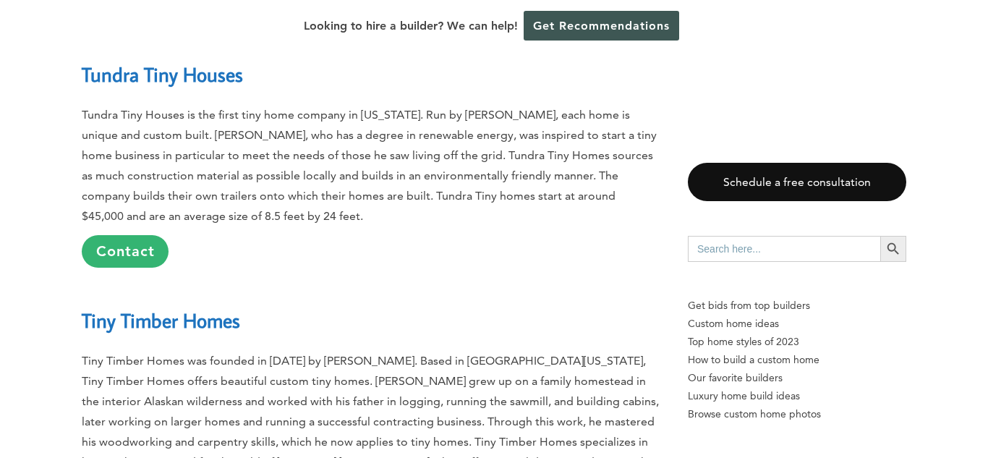
scroll to position [3705, 0]
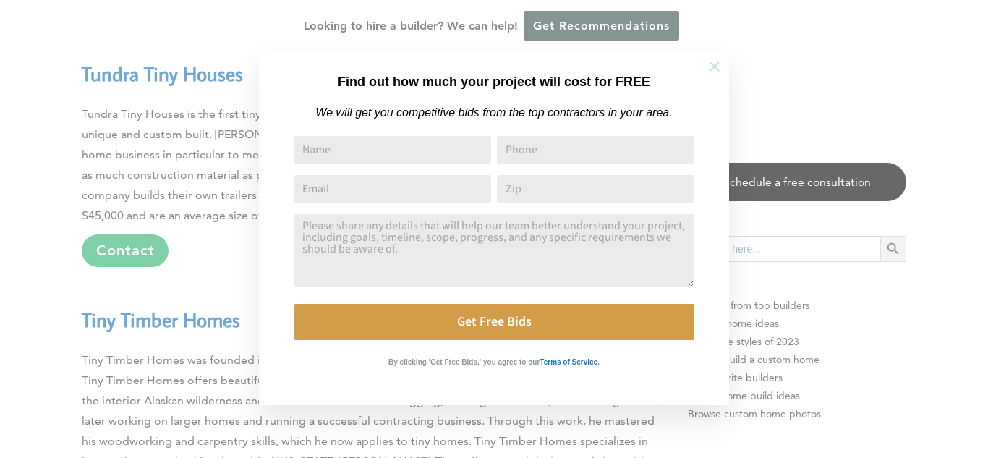
click at [711, 66] on icon at bounding box center [715, 67] width 16 height 16
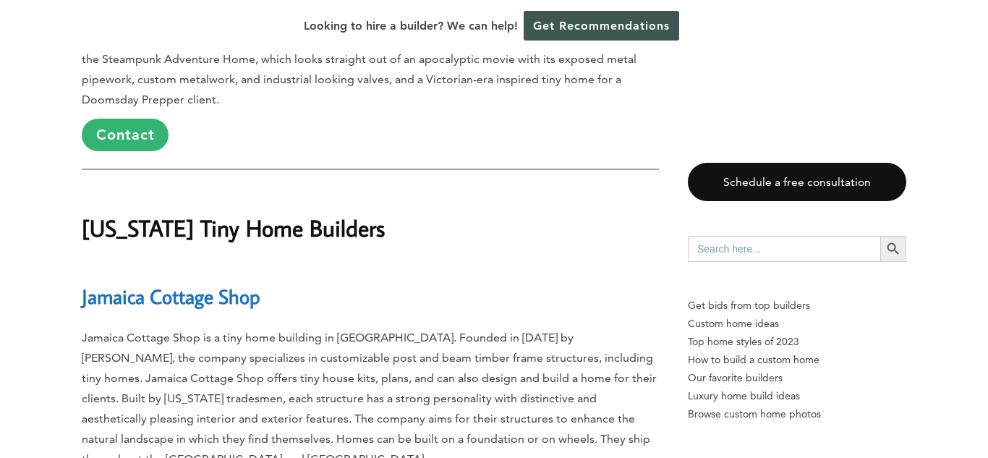
scroll to position [33779, 0]
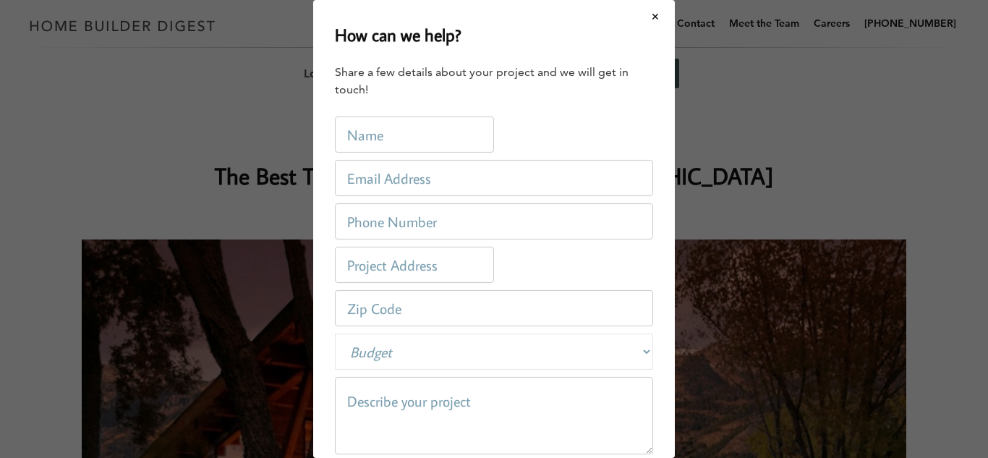
scroll to position [0, 0]
click at [208, 119] on div "How can we help? Share a few details about your project and we will get in touc…" at bounding box center [494, 229] width 988 height 458
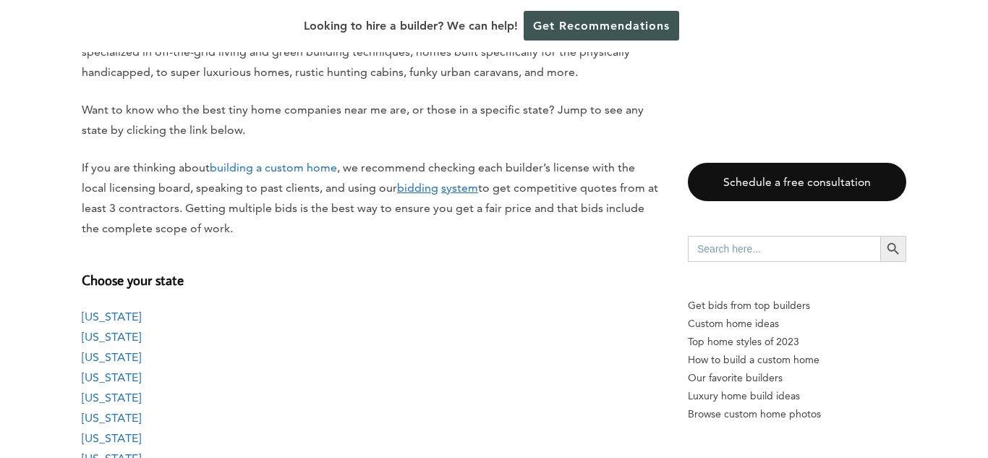
scroll to position [1100, 0]
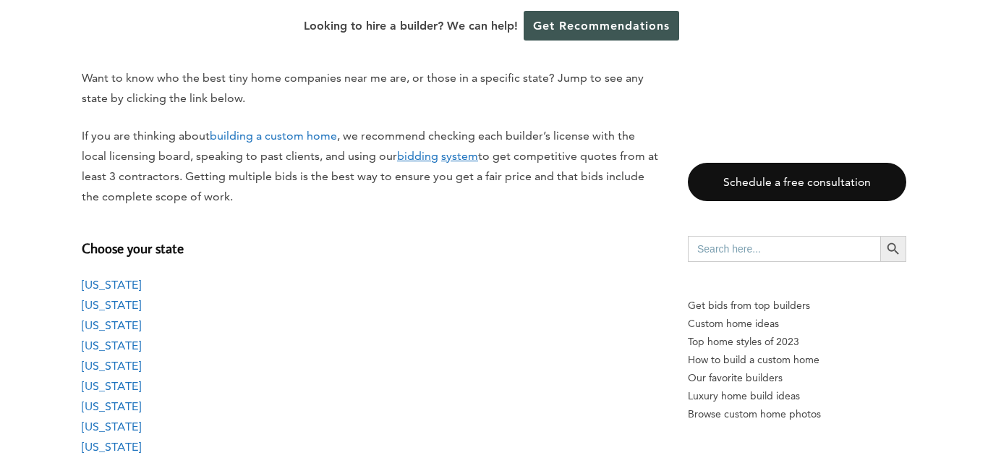
click at [451, 394] on p "[US_STATE] [US_STATE] [US_STATE] [US_STATE] [US_STATE] [US_STATE] [US_STATE] [U…" at bounding box center [370, 406] width 577 height 263
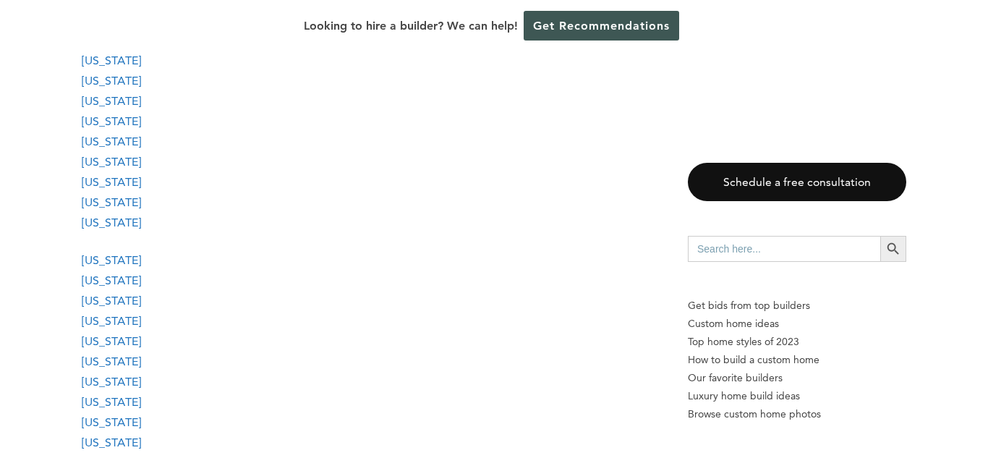
scroll to position [1968, 0]
click at [122, 297] on link "[US_STATE]" at bounding box center [111, 299] width 59 height 14
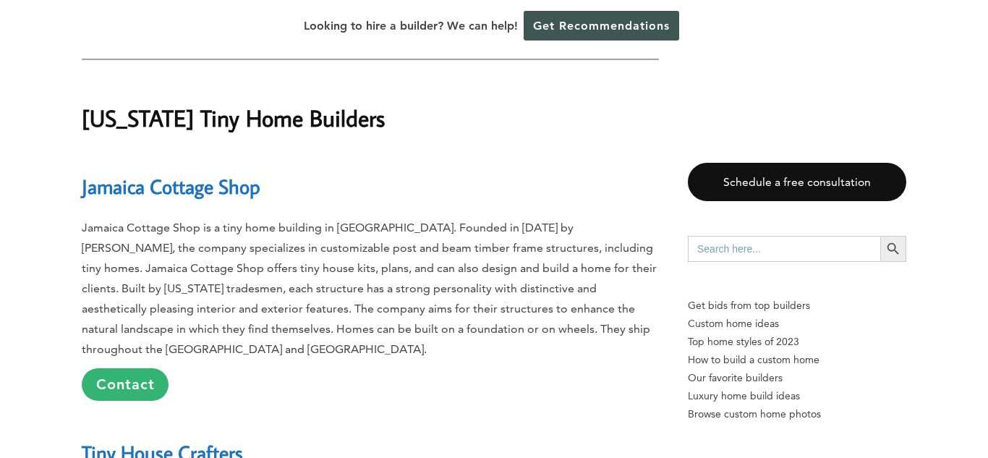
scroll to position [33930, 0]
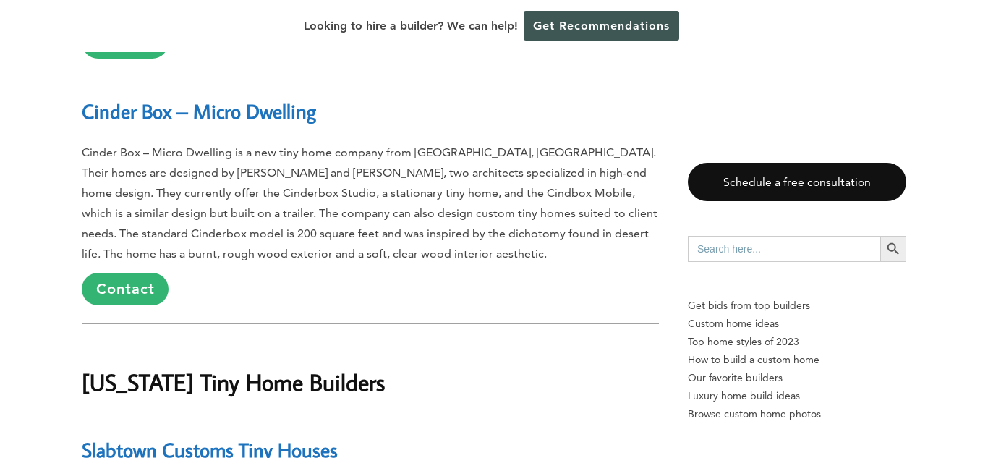
scroll to position [4967, 0]
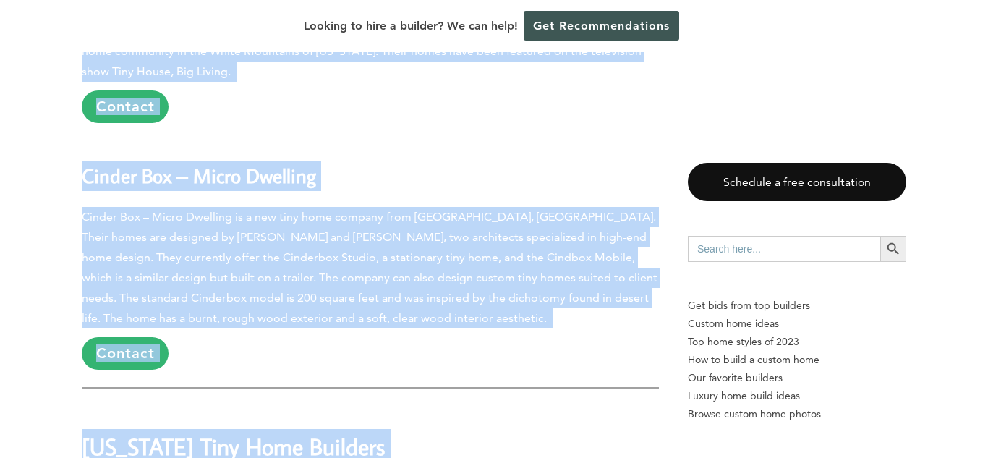
drag, startPoint x: 982, startPoint y: 51, endPoint x: 975, endPoint y: 9, distance: 42.6
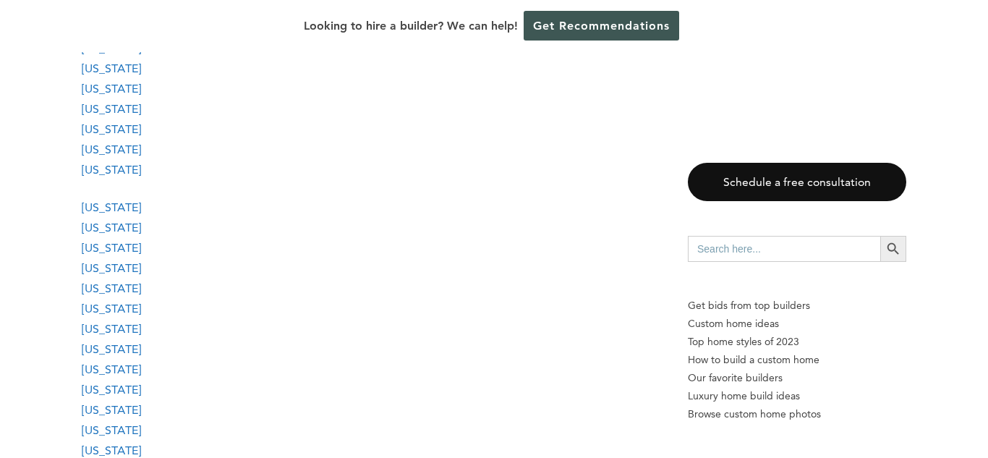
scroll to position [170, 0]
